Goal: Task Accomplishment & Management: Use online tool/utility

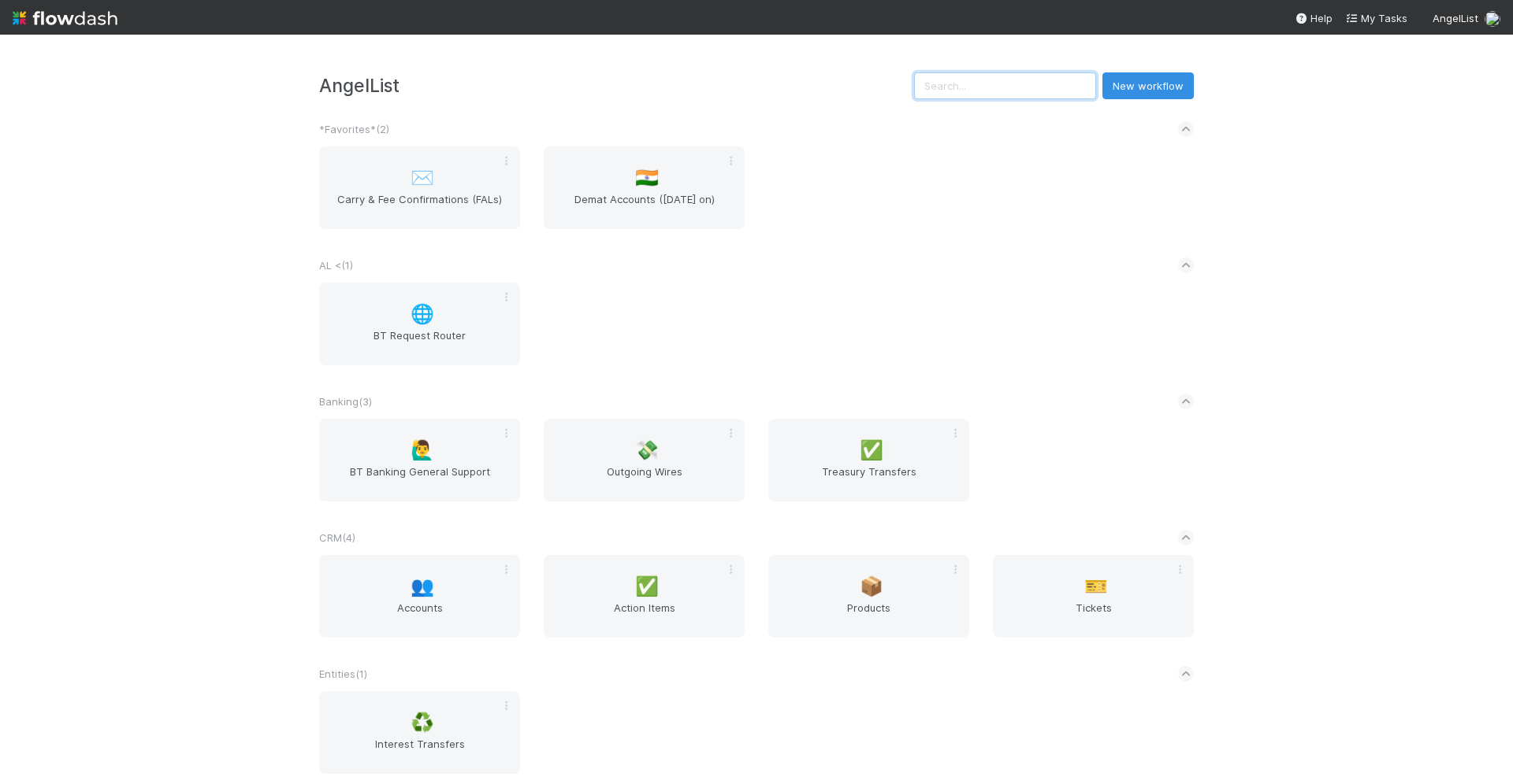
click at [1071, 88] on input "text" at bounding box center [1006, 86] width 182 height 27
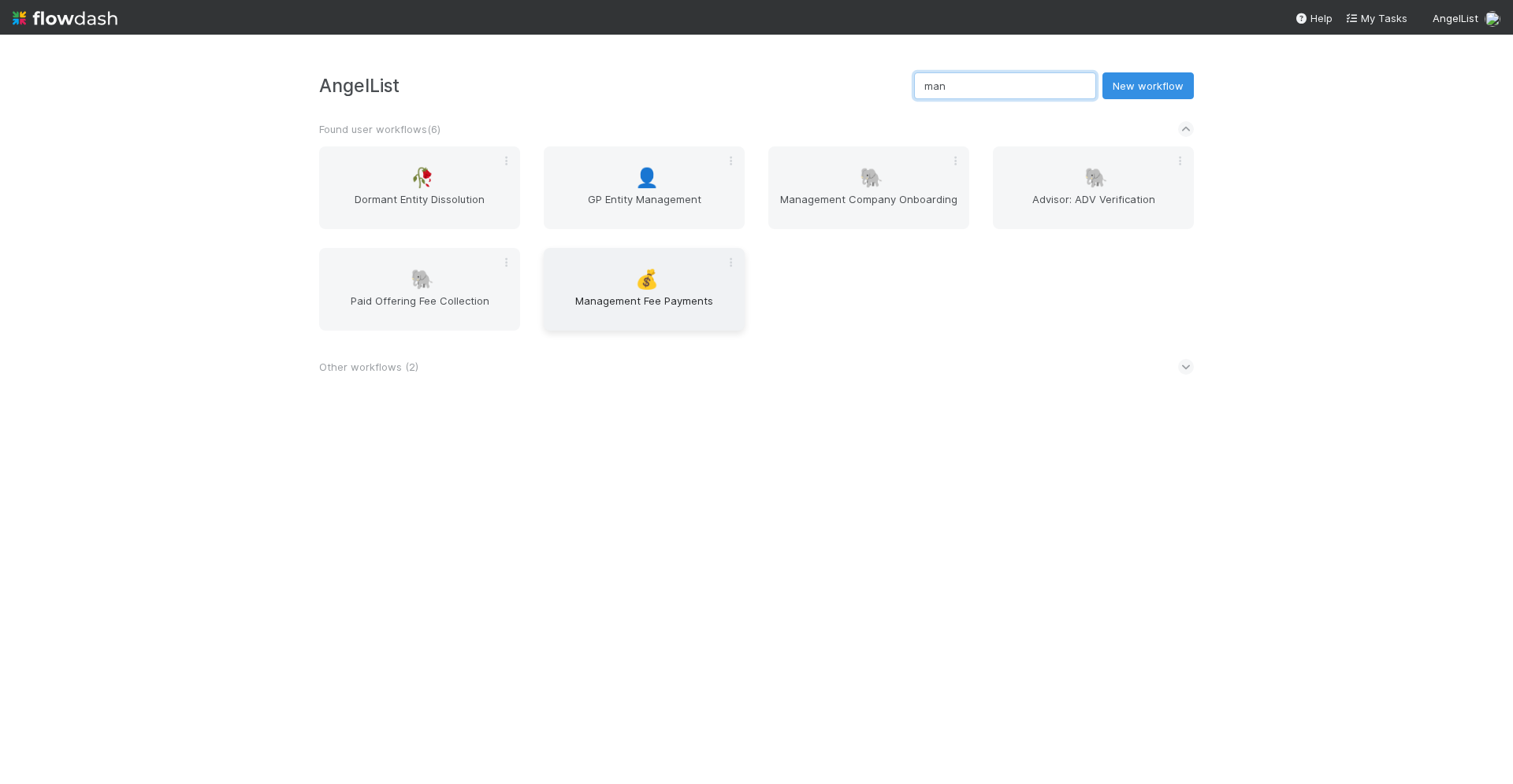
type input "man"
click at [620, 301] on span "Management Fee Payments" at bounding box center [644, 309] width 189 height 32
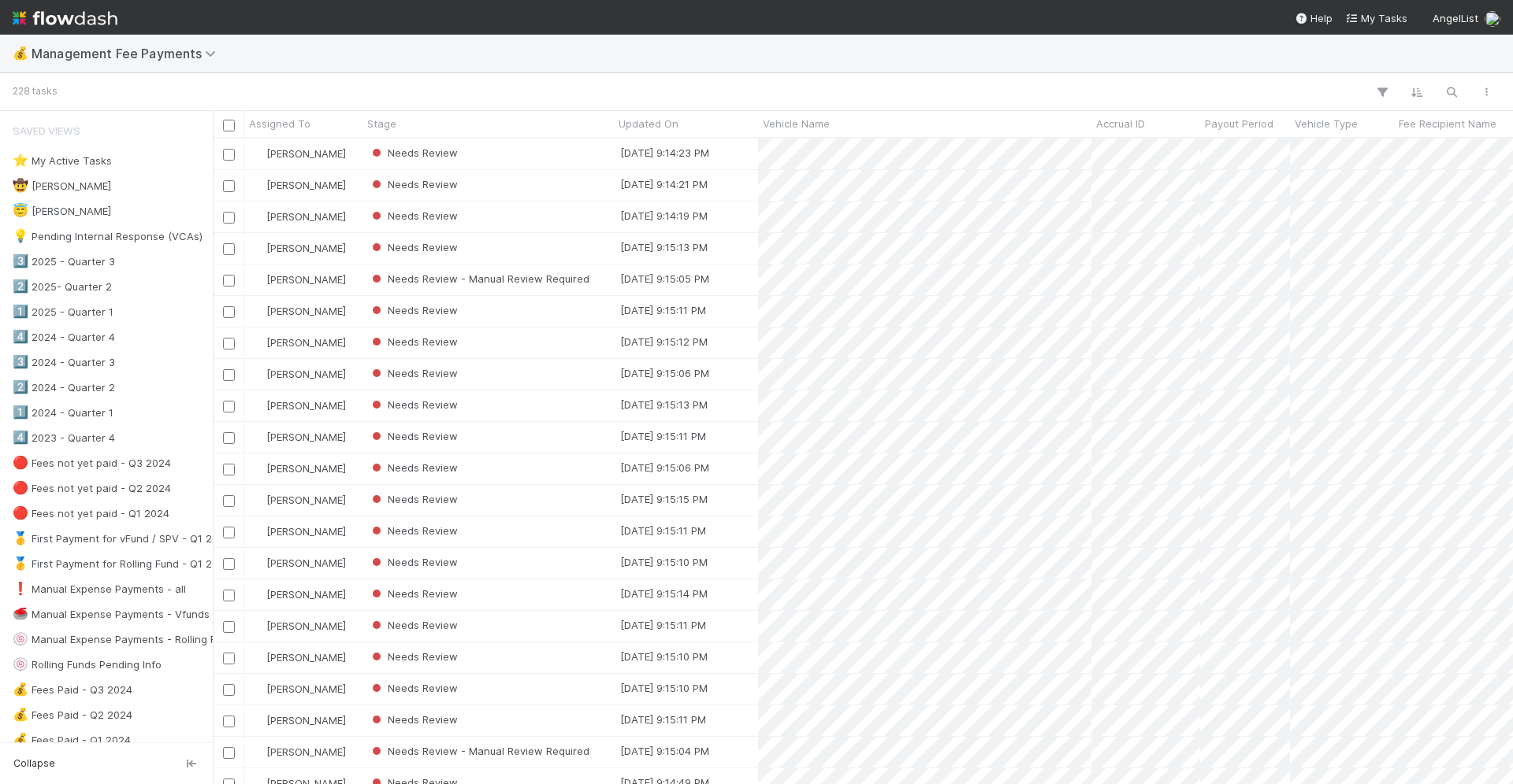
scroll to position [647, 1300]
click at [1459, 93] on icon "button" at bounding box center [1451, 92] width 15 height 14
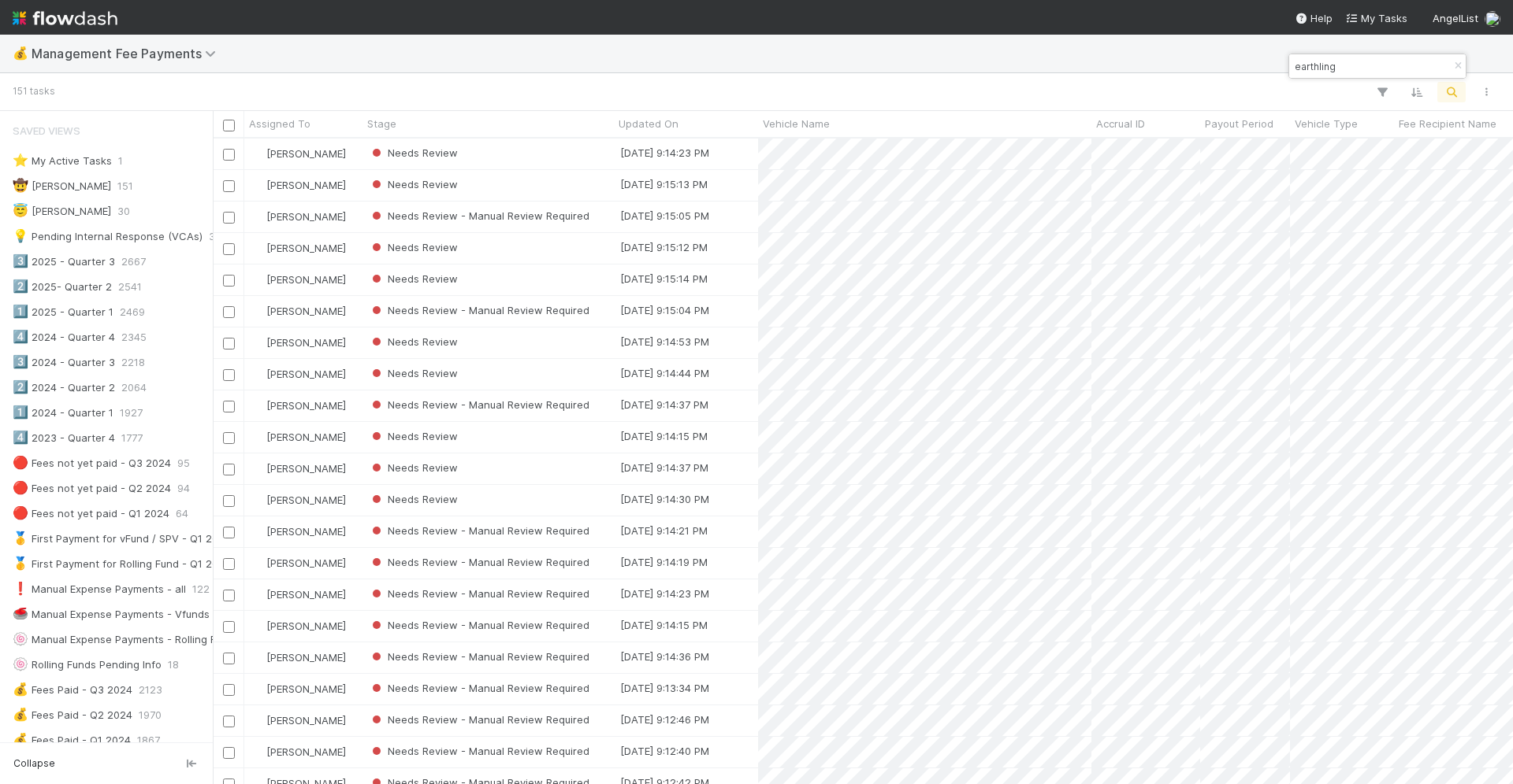
type input "earthling"
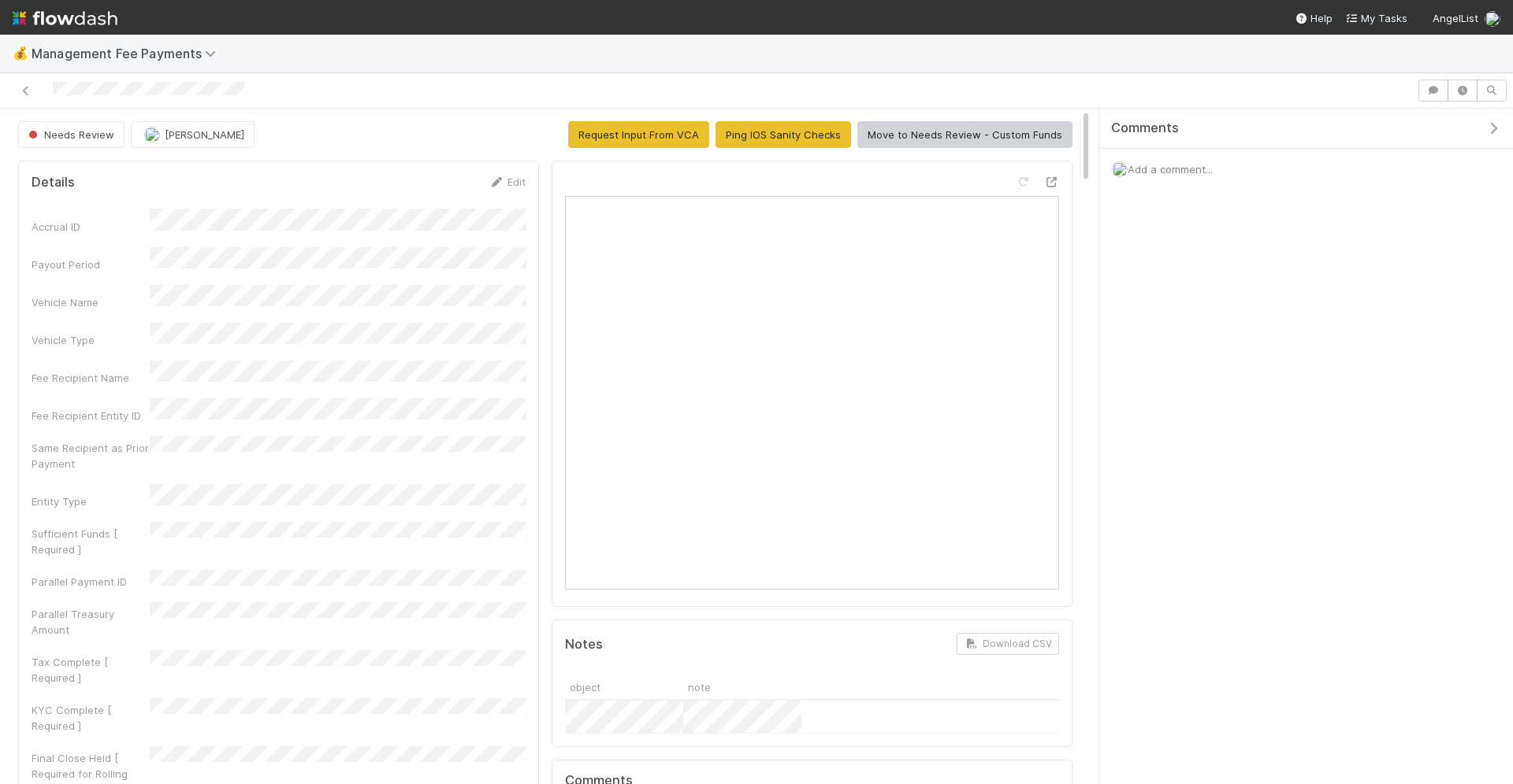
drag, startPoint x: 1281, startPoint y: 717, endPoint x: 1281, endPoint y: 702, distance: 15.0
click at [1281, 717] on div "Comments Add a comment..." at bounding box center [1306, 447] width 413 height 678
click at [60, 23] on img at bounding box center [65, 18] width 105 height 27
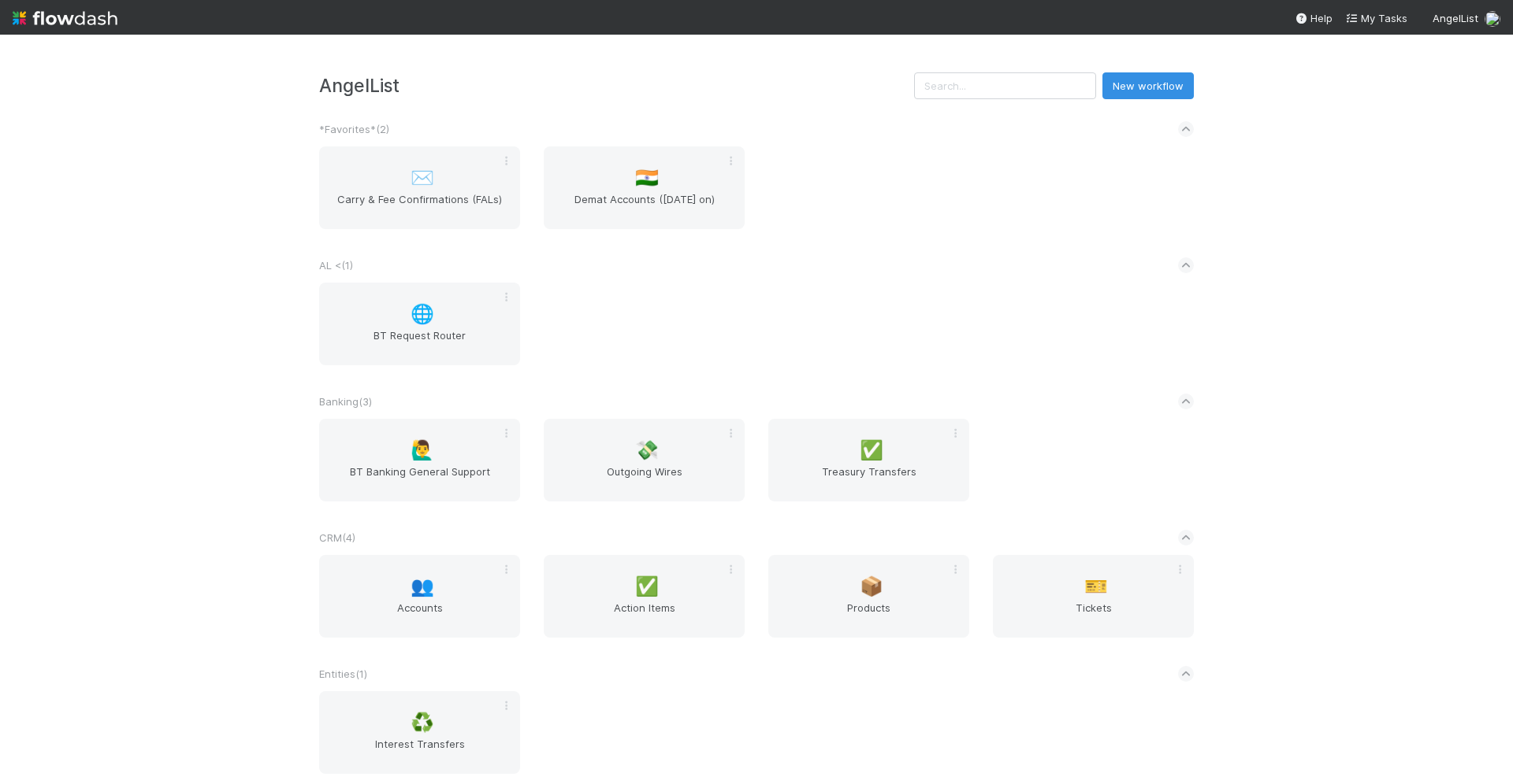
click at [1033, 87] on input "text" at bounding box center [1006, 86] width 182 height 27
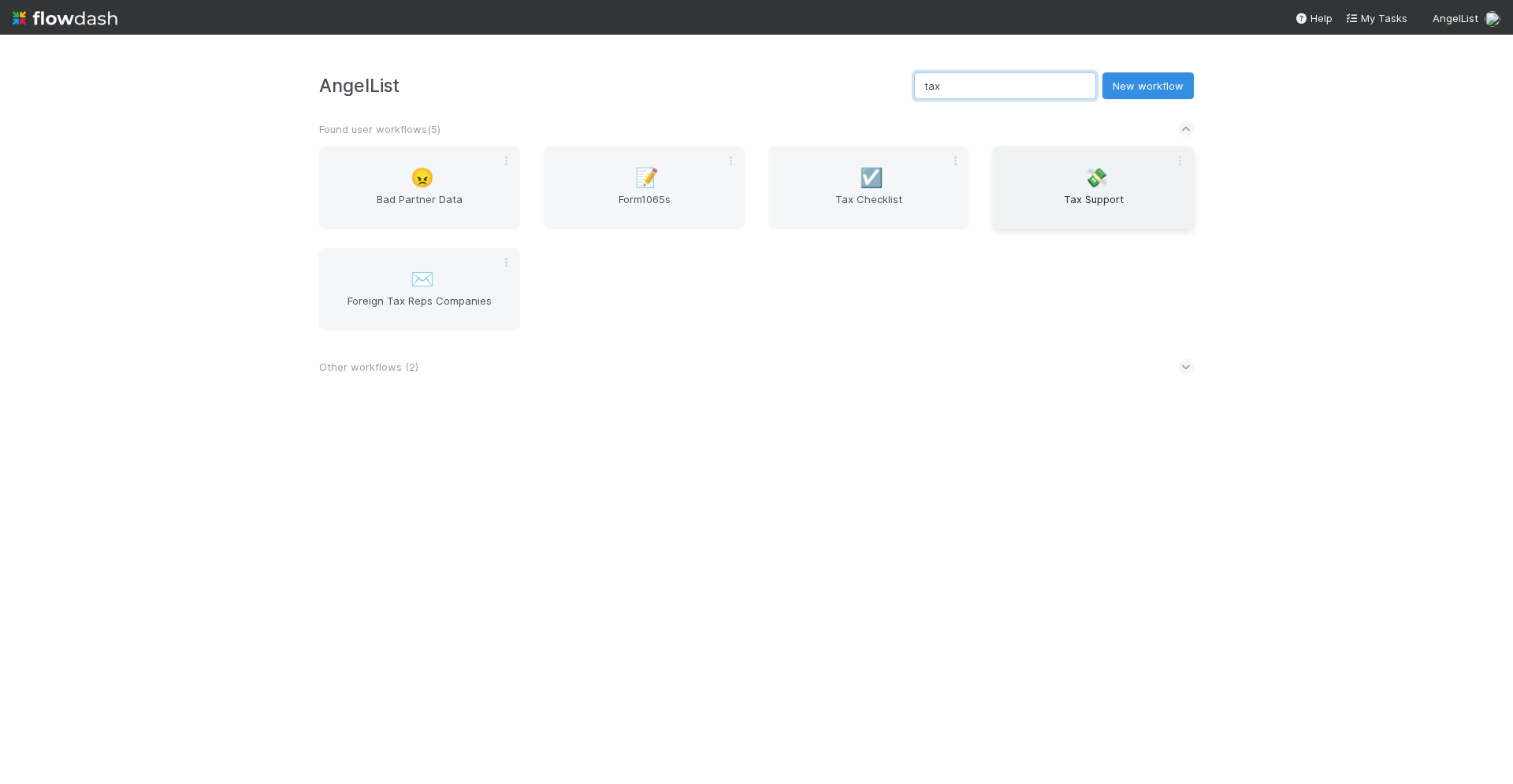
type input "tax"
click at [1100, 226] on div "💸 Tax Support" at bounding box center [1093, 188] width 201 height 83
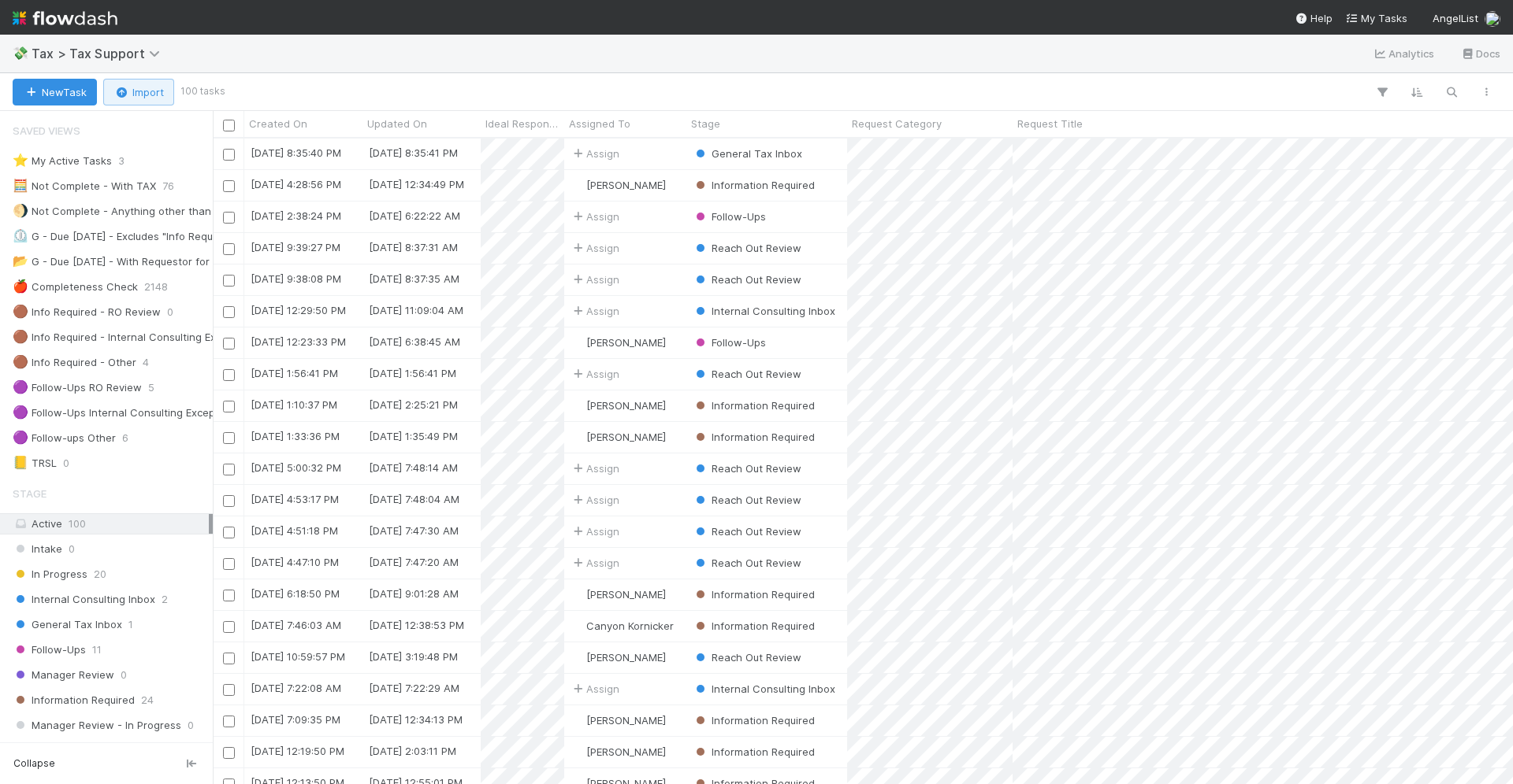
scroll to position [647, 1300]
click at [51, 92] on button "New Task" at bounding box center [54, 92] width 84 height 27
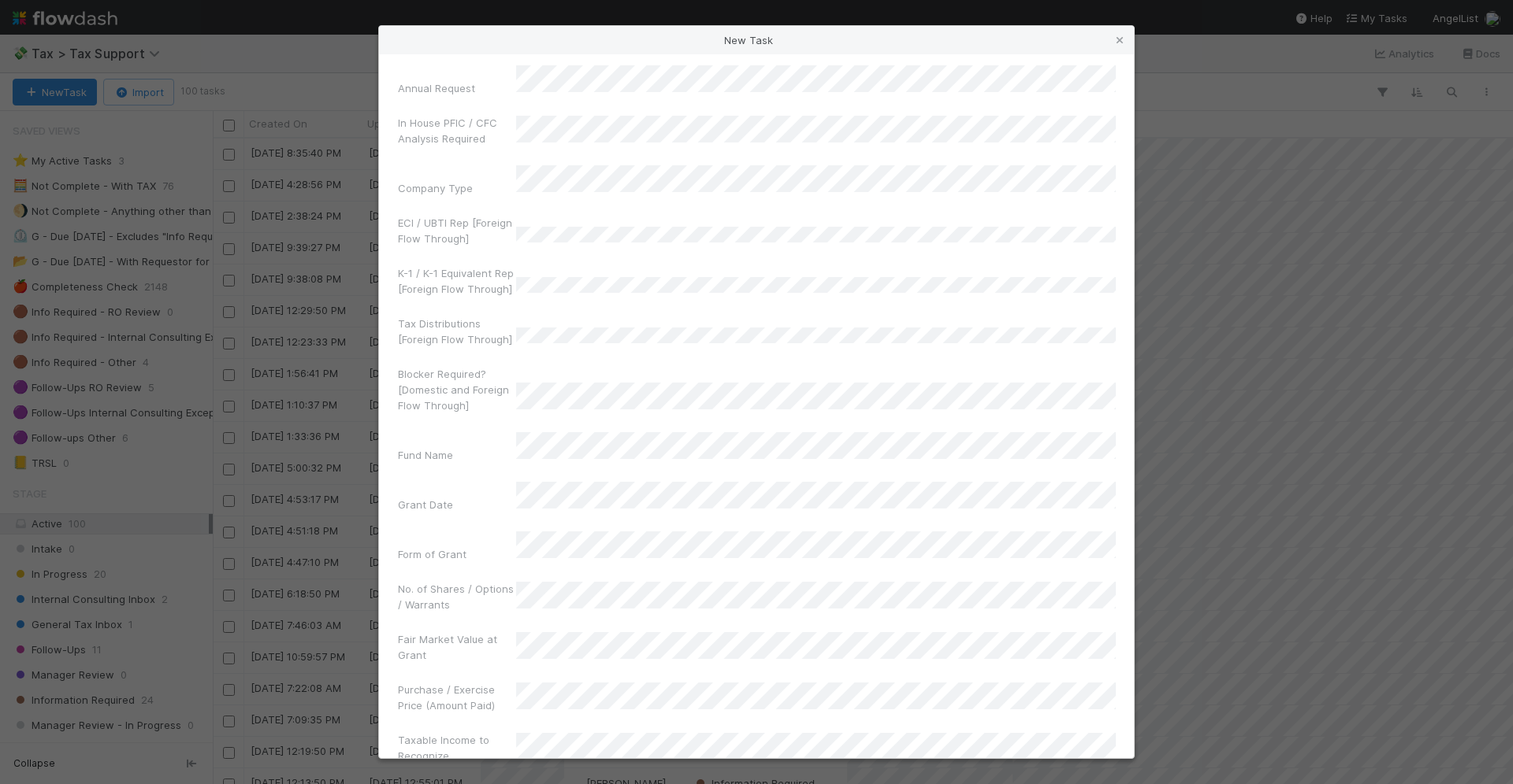
scroll to position [5545, 0]
click at [1114, 35] on icon at bounding box center [1119, 40] width 15 height 10
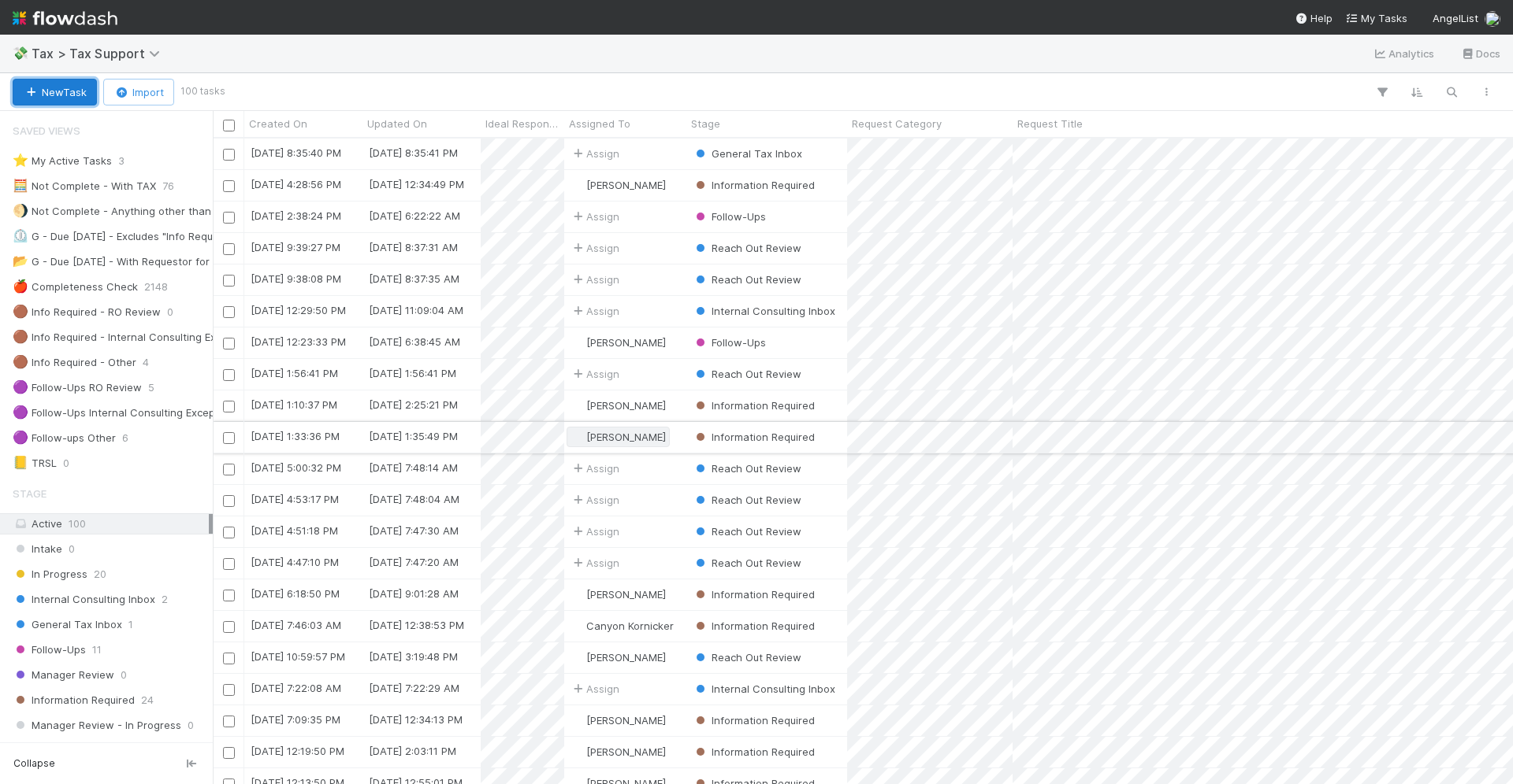
scroll to position [0, 0]
click at [1449, 85] on icon "button" at bounding box center [1451, 92] width 15 height 14
type input "bitcoin"
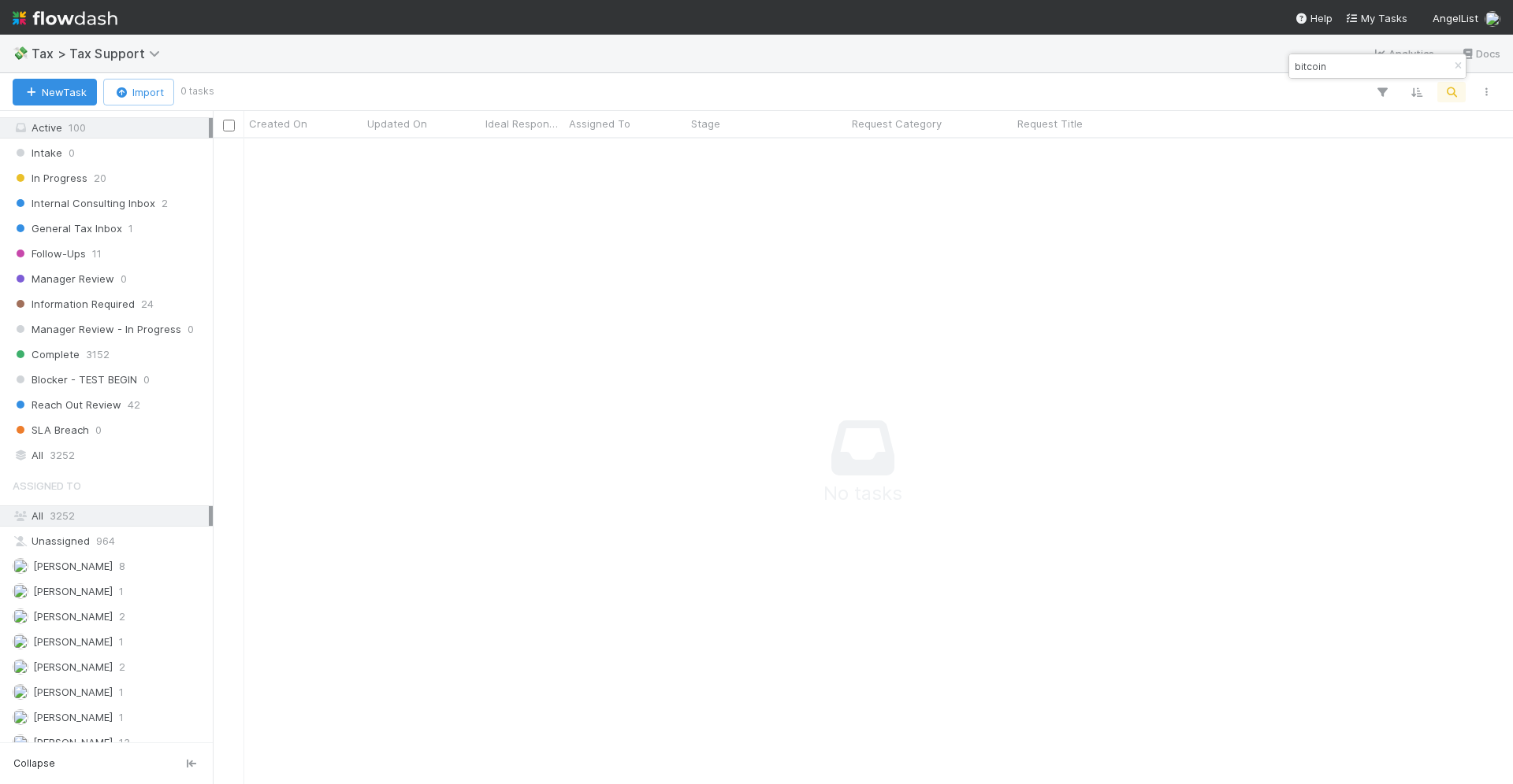
scroll to position [350, 0]
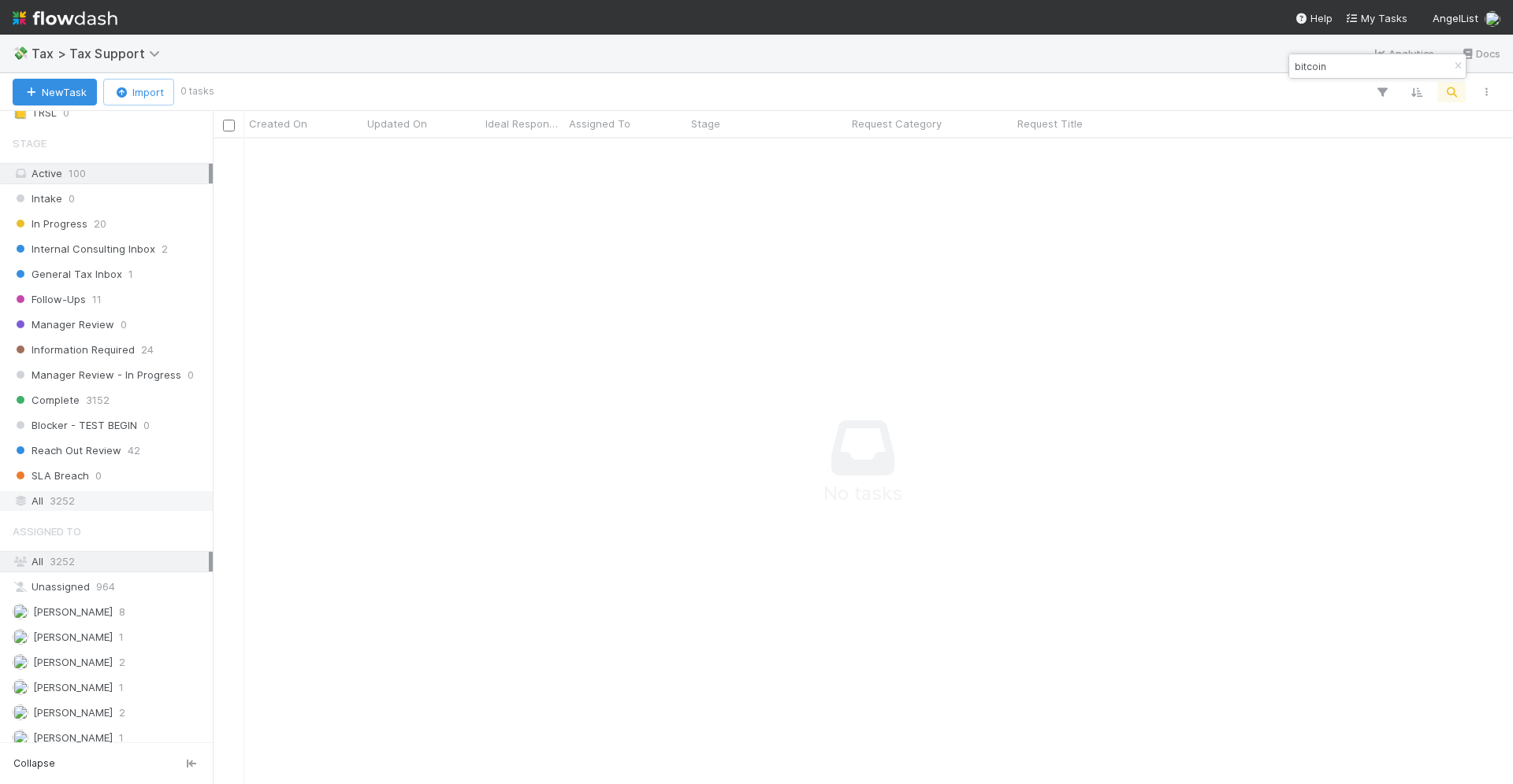
click at [109, 492] on div "All 3252" at bounding box center [110, 502] width 196 height 20
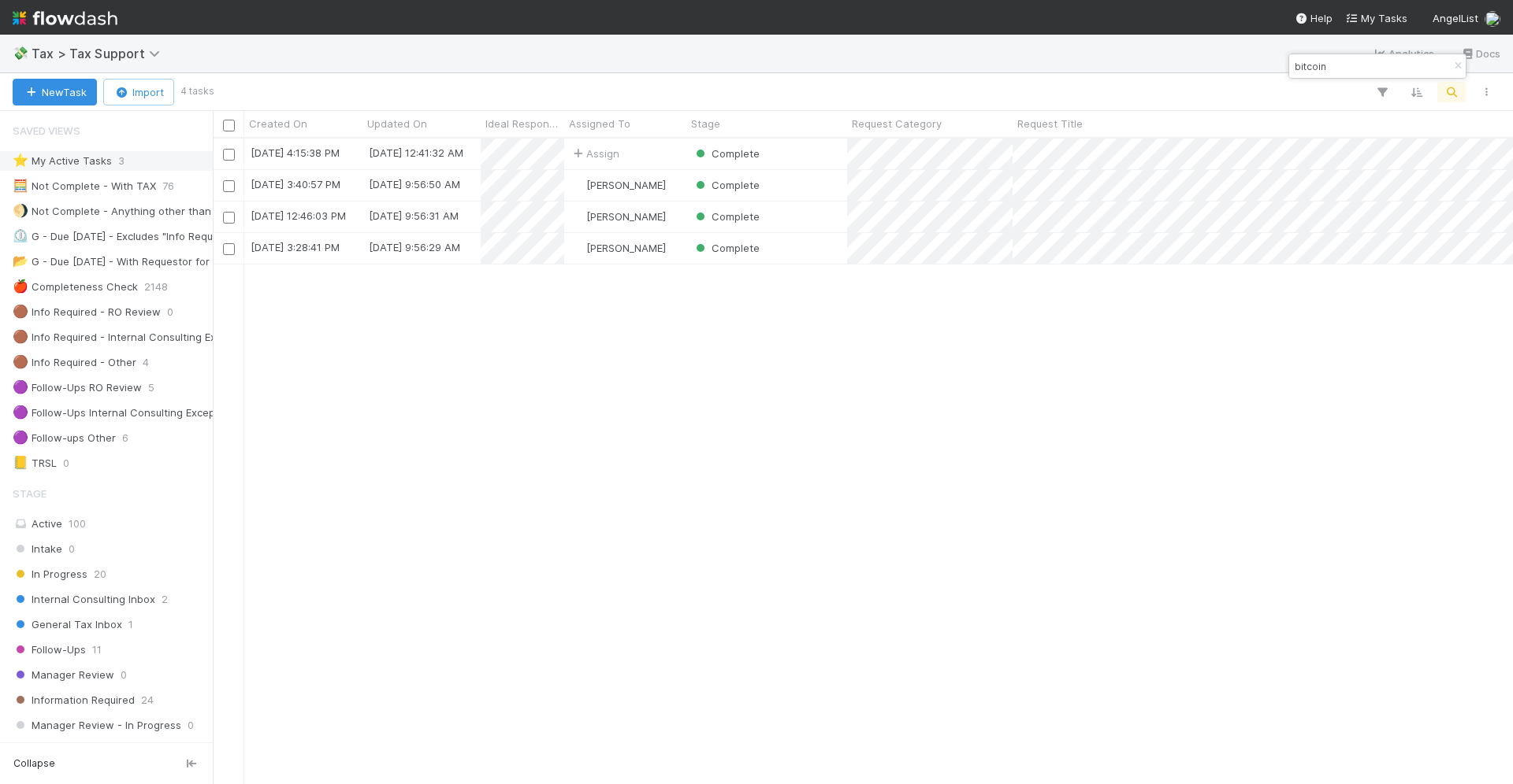
click at [135, 163] on div "⭐ My Active Tasks 3" at bounding box center [110, 161] width 196 height 20
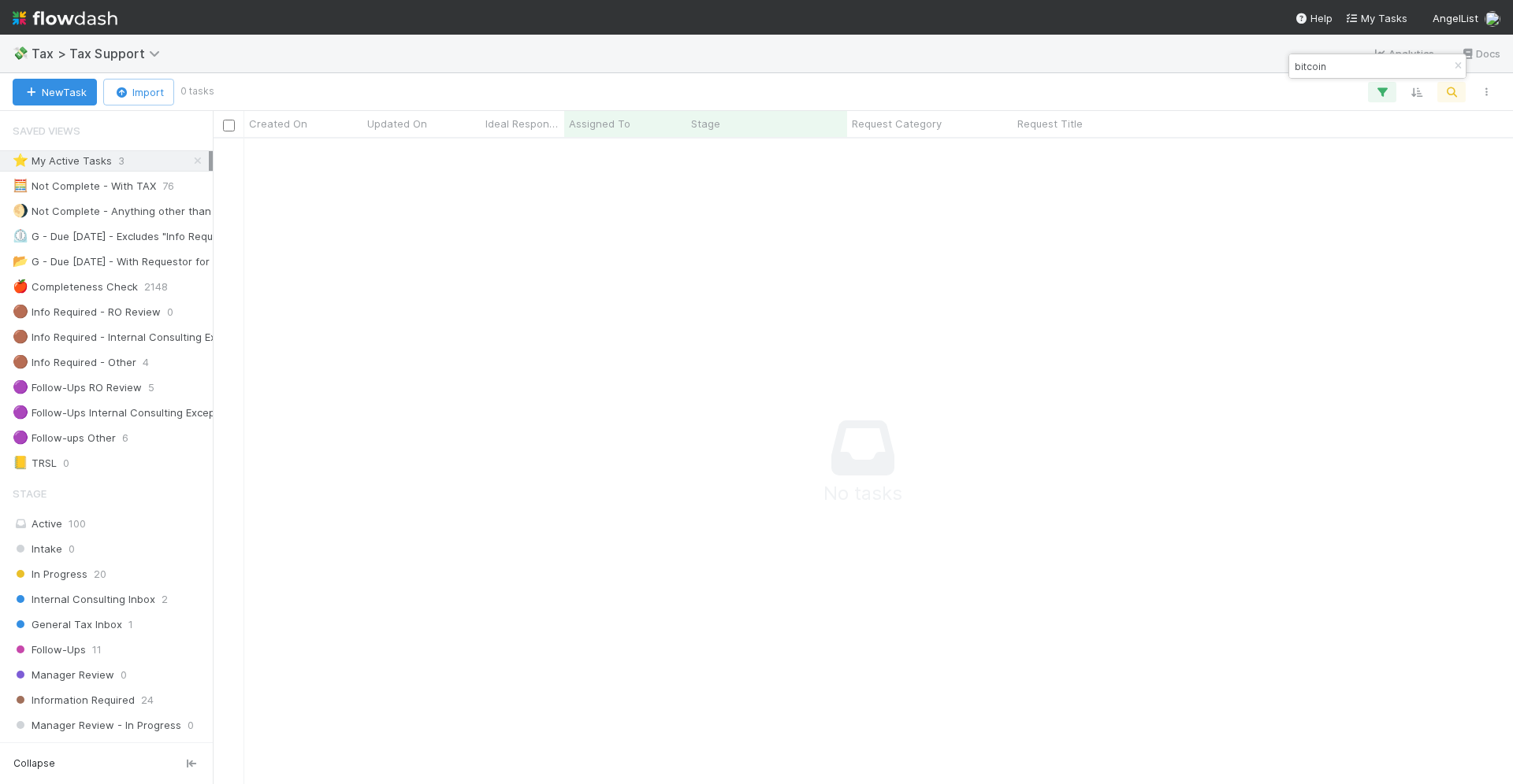
scroll to position [647, 1300]
click at [74, 103] on button "New Task" at bounding box center [54, 92] width 84 height 27
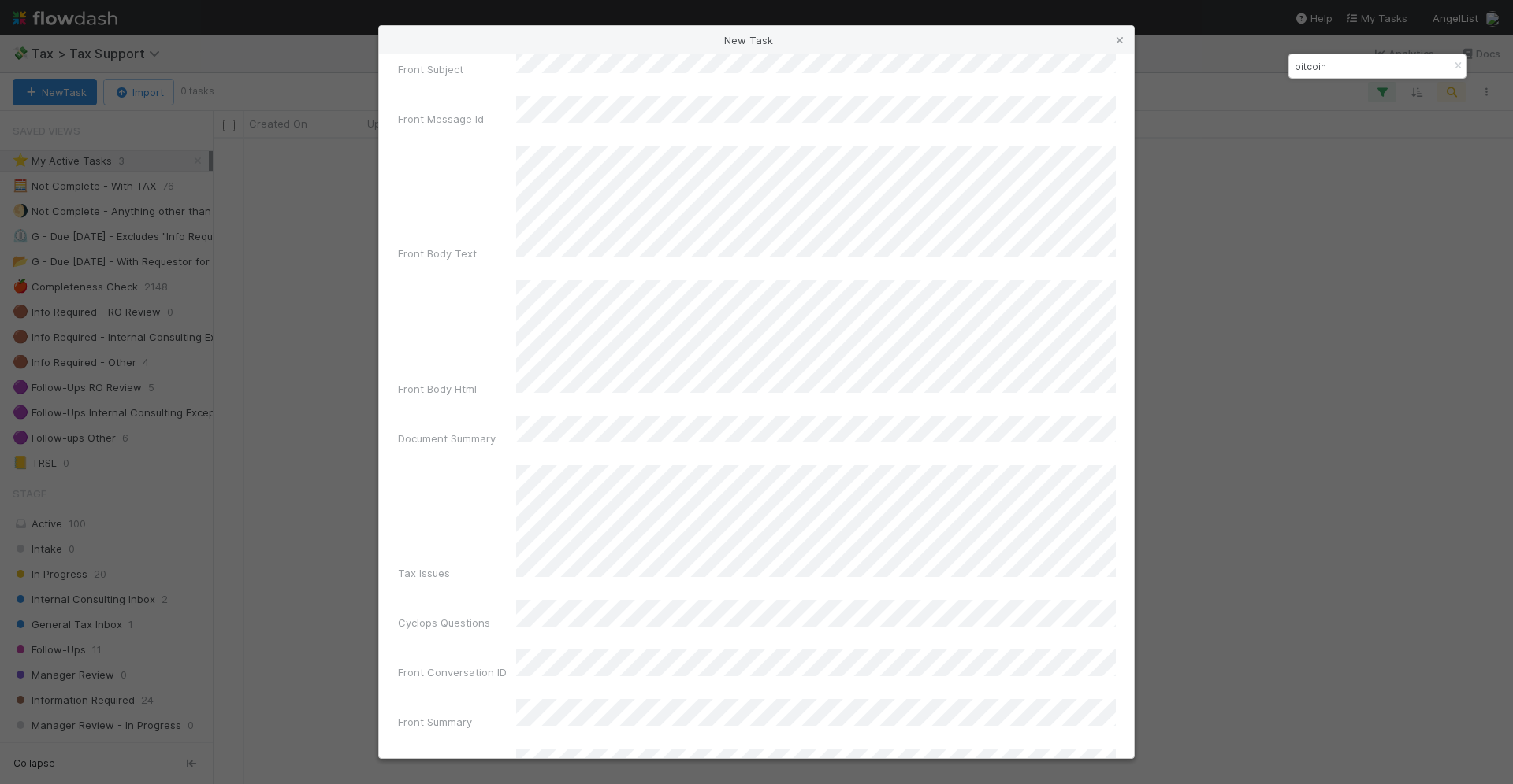
scroll to position [0, 0]
click at [432, 344] on div "Additional Context" at bounding box center [756, 319] width 717 height 123
